Goal: Transaction & Acquisition: Purchase product/service

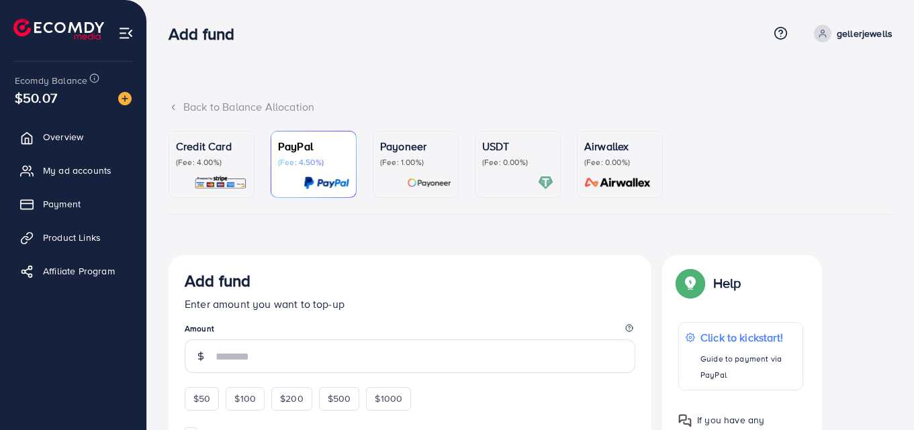
scroll to position [27, 0]
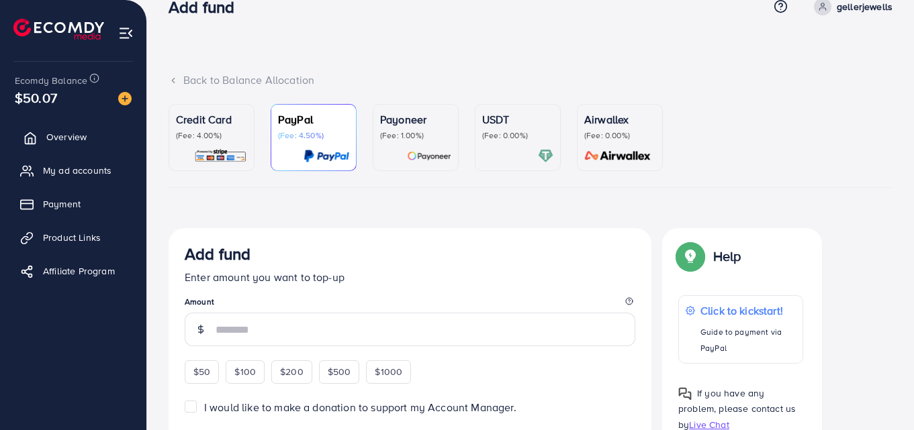
click at [62, 148] on link "Overview" at bounding box center [73, 137] width 126 height 27
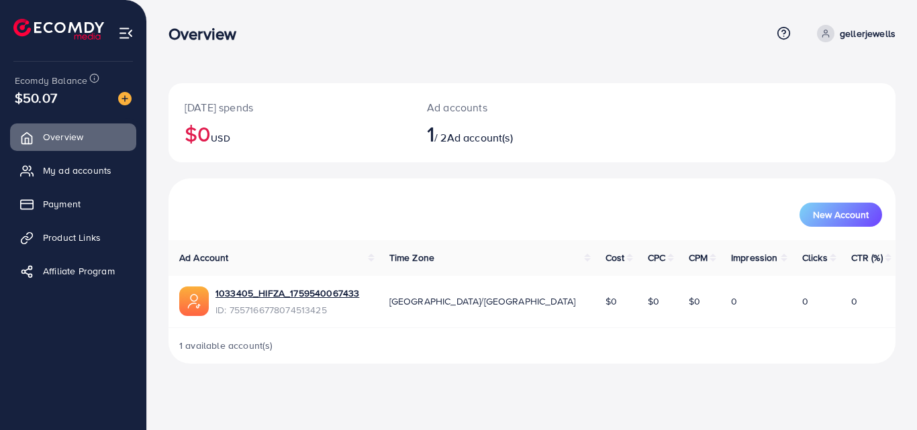
click at [434, 128] on span "1" at bounding box center [430, 133] width 7 height 31
click at [217, 138] on span "USD" at bounding box center [220, 138] width 19 height 13
click at [96, 166] on span "My ad accounts" at bounding box center [80, 170] width 68 height 13
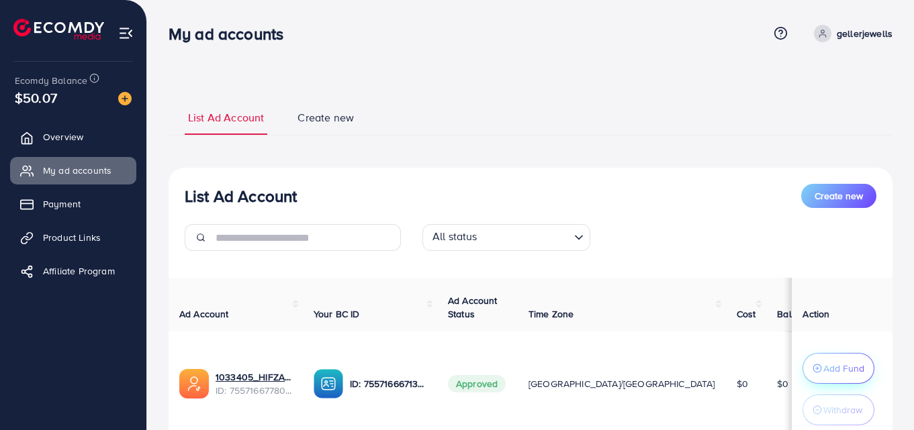
click at [830, 374] on p "Add Fund" at bounding box center [843, 368] width 41 height 16
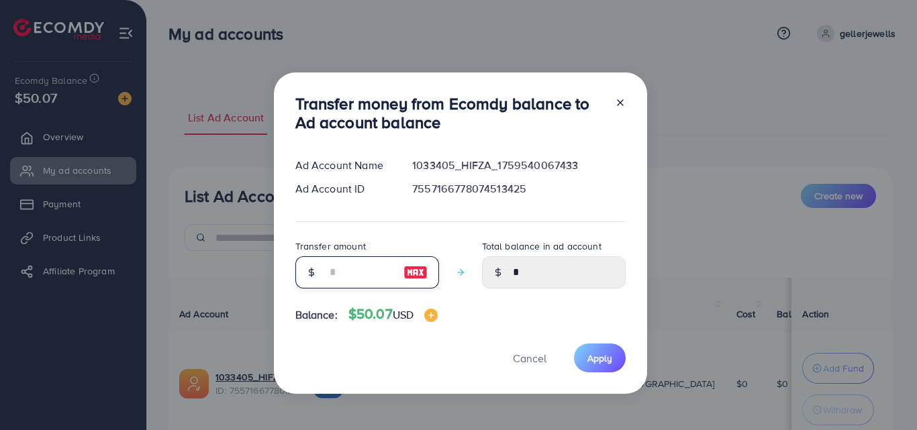
click at [378, 264] on input "number" at bounding box center [359, 272] width 67 height 32
type input "*"
type input "****"
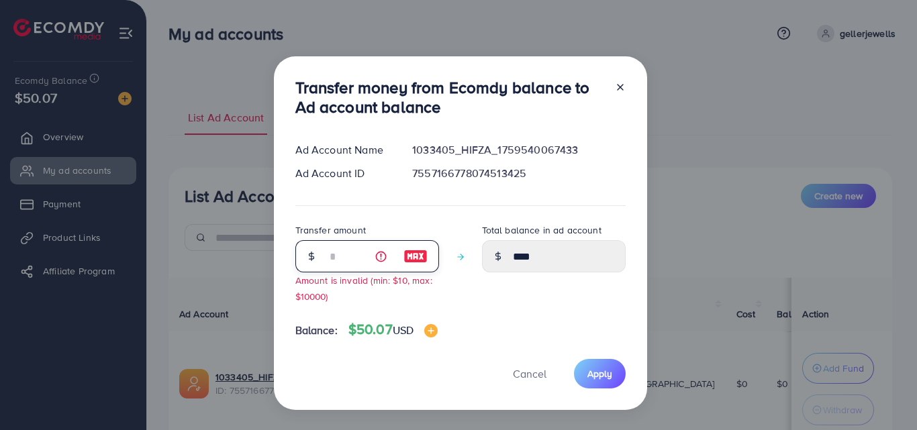
type input "**"
type input "*****"
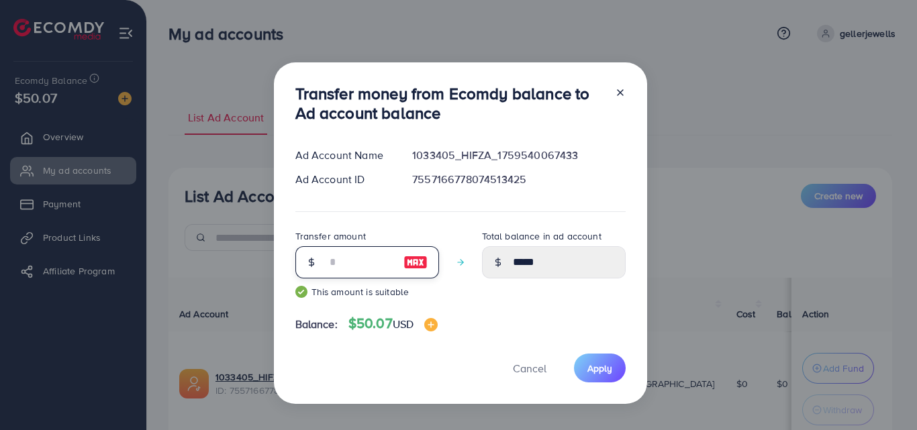
type input "**"
click at [593, 367] on span "Apply" at bounding box center [599, 368] width 25 height 13
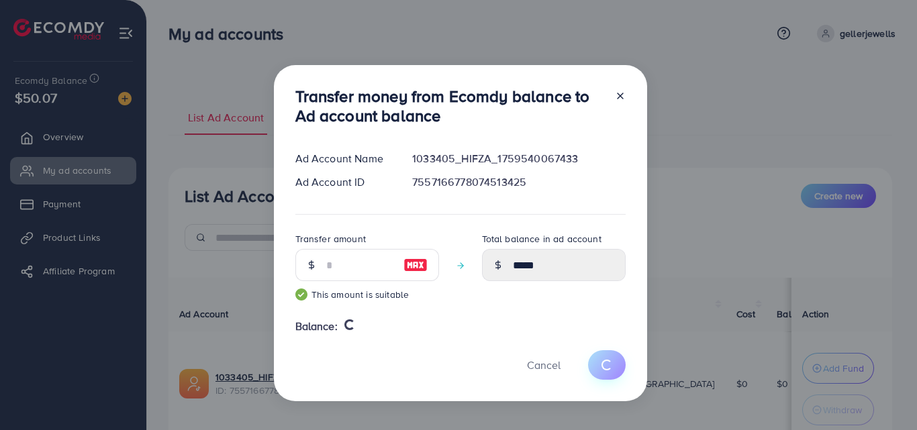
type input "*"
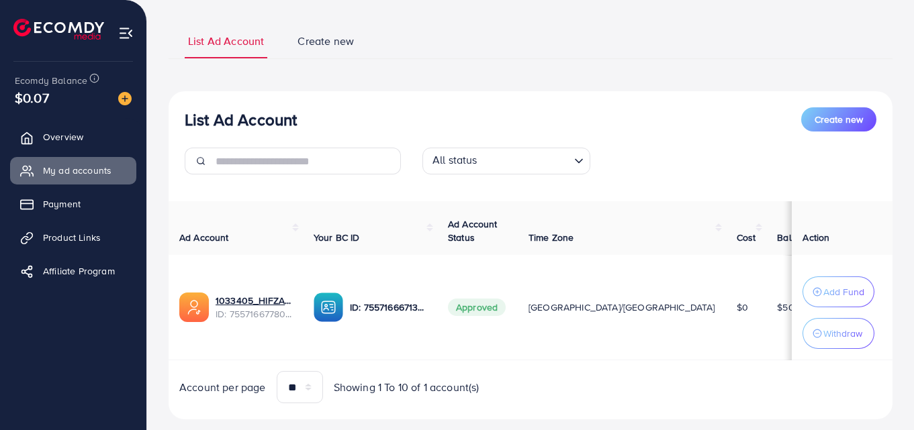
scroll to position [107, 0]
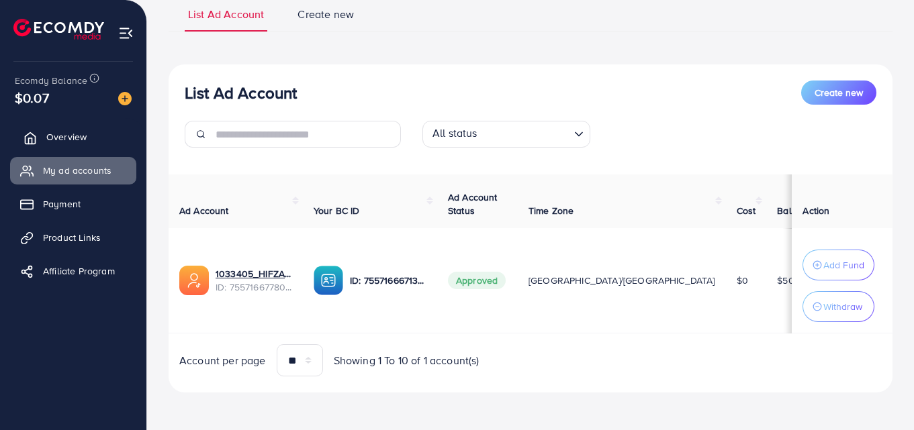
click at [84, 140] on span "Overview" at bounding box center [66, 136] width 40 height 13
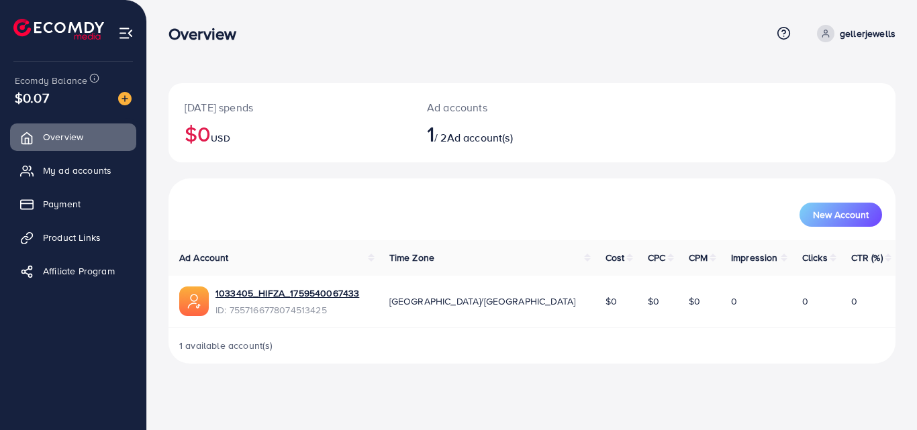
click at [689, 97] on div "Today's spends $0 USD Ad accounts 1 / 2 Ad account(s)" at bounding box center [531, 122] width 727 height 79
click at [335, 295] on link "1033405_HIFZA_1759540067433" at bounding box center [287, 293] width 144 height 13
click at [258, 344] on span "1 available account(s)" at bounding box center [226, 345] width 94 height 13
click at [281, 297] on link "1033405_HIFZA_1759540067433" at bounding box center [287, 293] width 144 height 13
click at [342, 293] on link "1033405_HIFZA_1759540067433" at bounding box center [287, 293] width 144 height 13
